Goal: Task Accomplishment & Management: Use online tool/utility

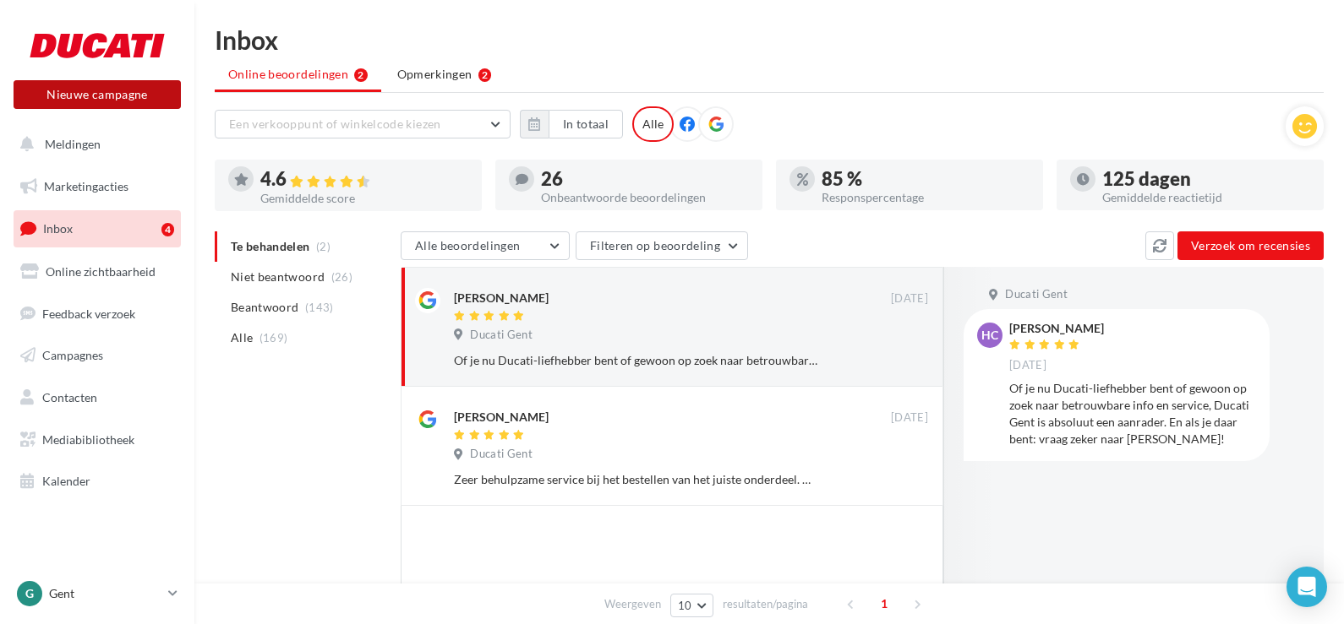
click at [68, 97] on button "Nieuwe campagne" at bounding box center [97, 94] width 167 height 29
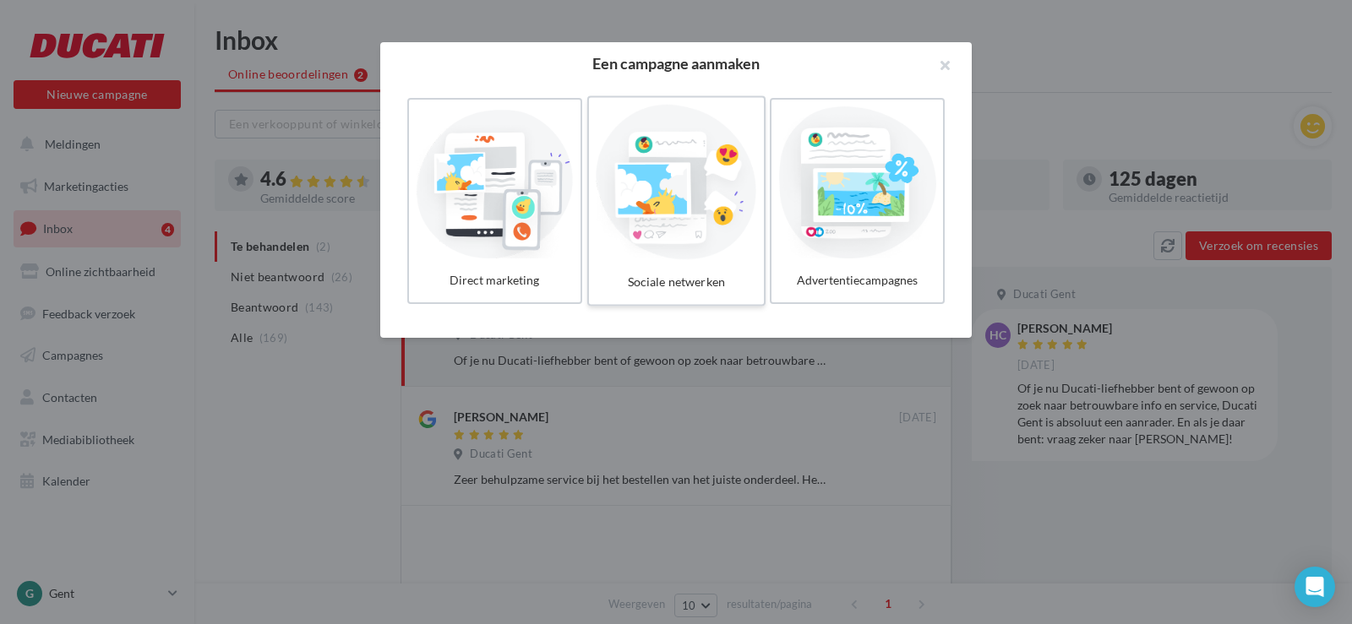
click at [651, 243] on div at bounding box center [676, 182] width 161 height 155
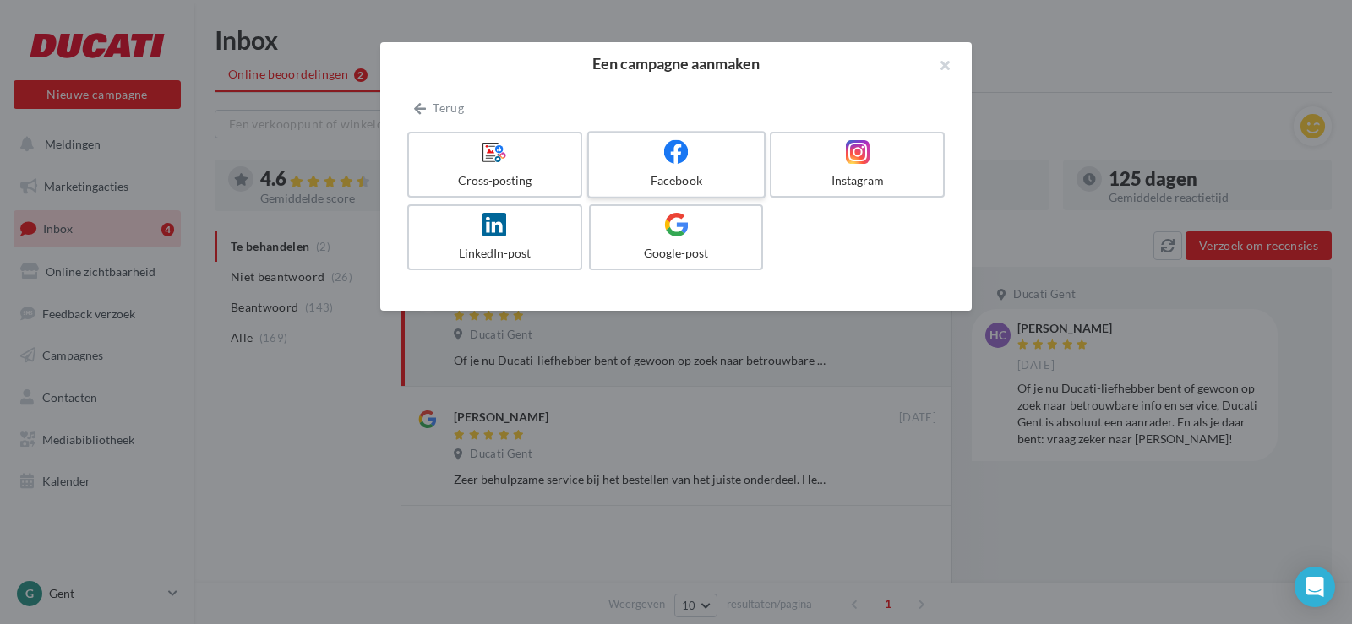
click at [708, 148] on div at bounding box center [676, 152] width 161 height 26
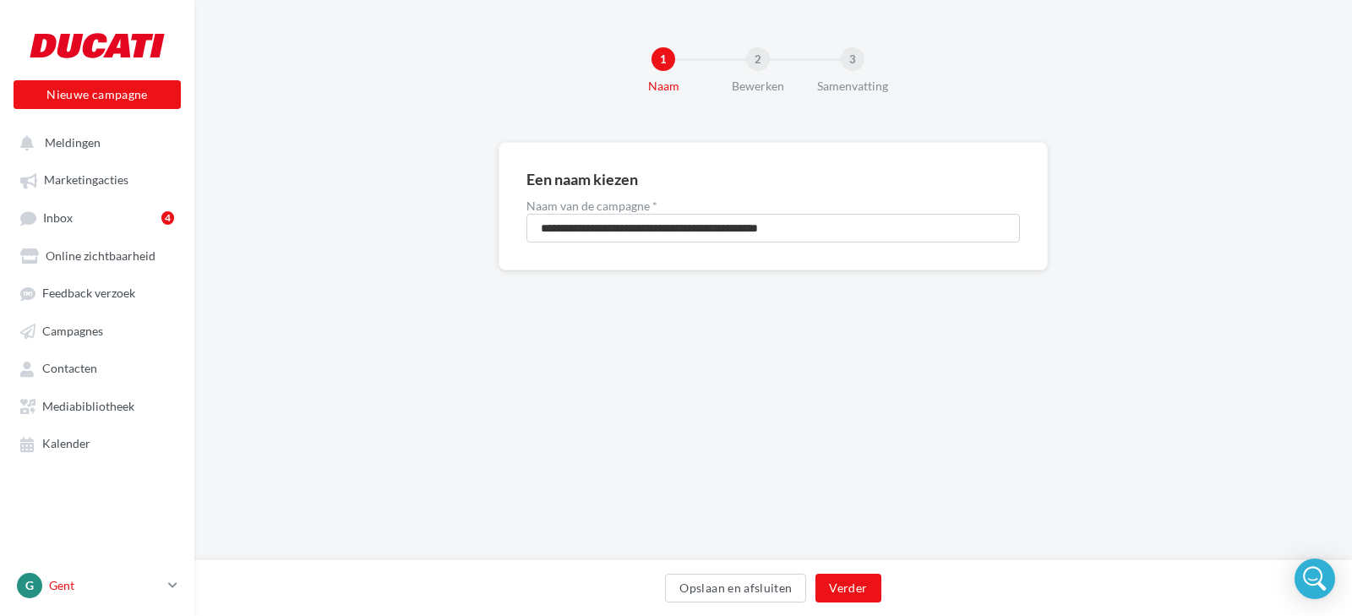
click at [67, 594] on p "Gent" at bounding box center [105, 585] width 112 height 17
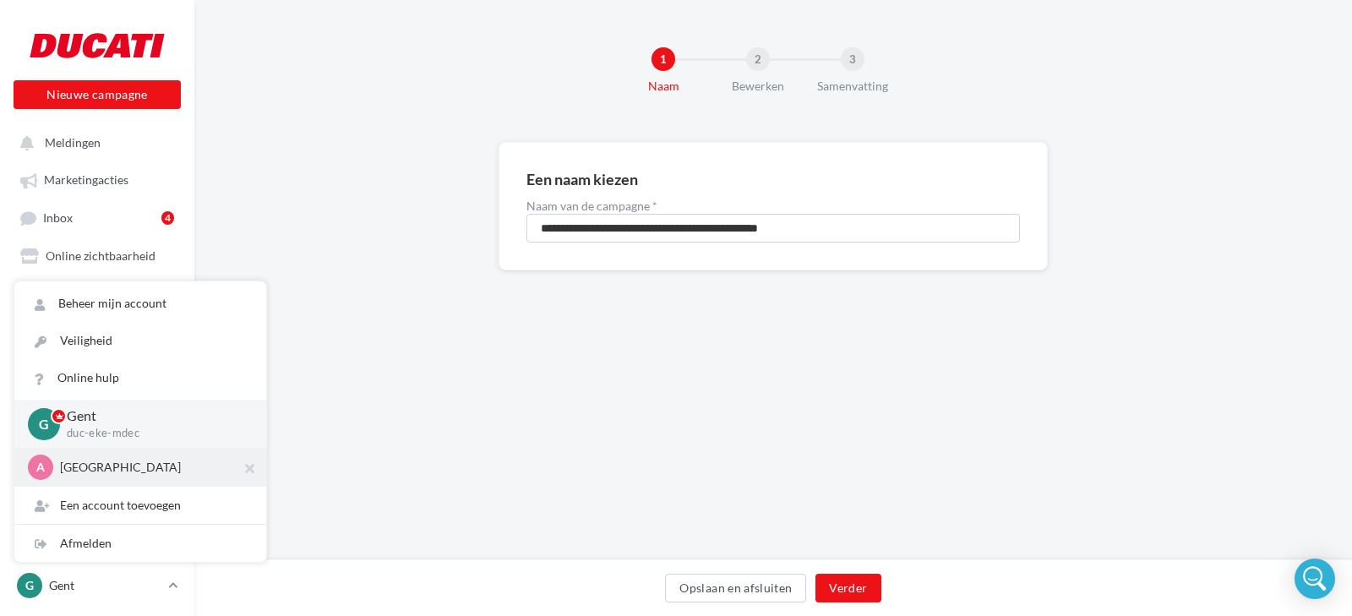
click at [90, 476] on p "[GEOGRAPHIC_DATA]" at bounding box center [153, 467] width 186 height 17
